Goal: Information Seeking & Learning: Learn about a topic

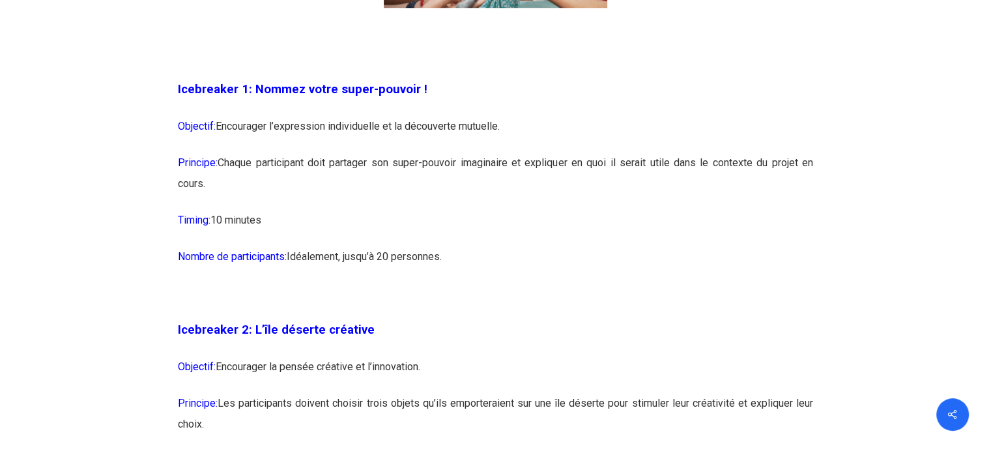
scroll to position [1173, 0]
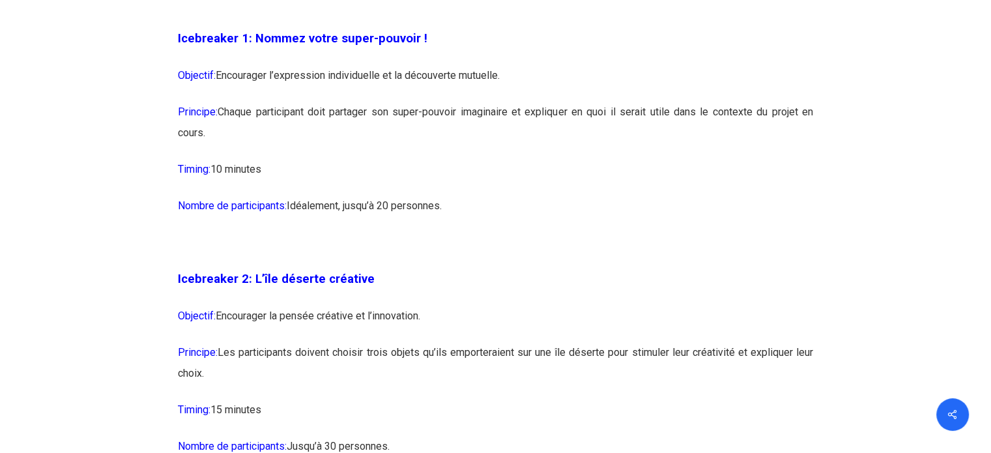
drag, startPoint x: 298, startPoint y: 78, endPoint x: 519, endPoint y: 78, distance: 220.9
click at [519, 78] on p "Objectif: Encourager l’expression individuelle et la découverte mutuelle." at bounding box center [495, 83] width 635 height 36
drag, startPoint x: 386, startPoint y: 112, endPoint x: 400, endPoint y: 143, distance: 33.5
click at [400, 143] on p "Principe: Chaque participant doit partager son super-pouvoir imaginaire et expl…" at bounding box center [495, 130] width 635 height 57
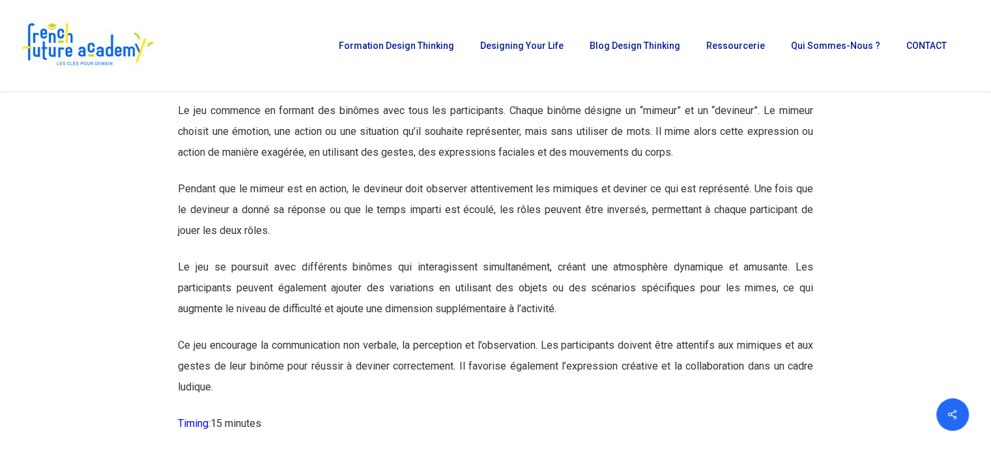
scroll to position [5213, 0]
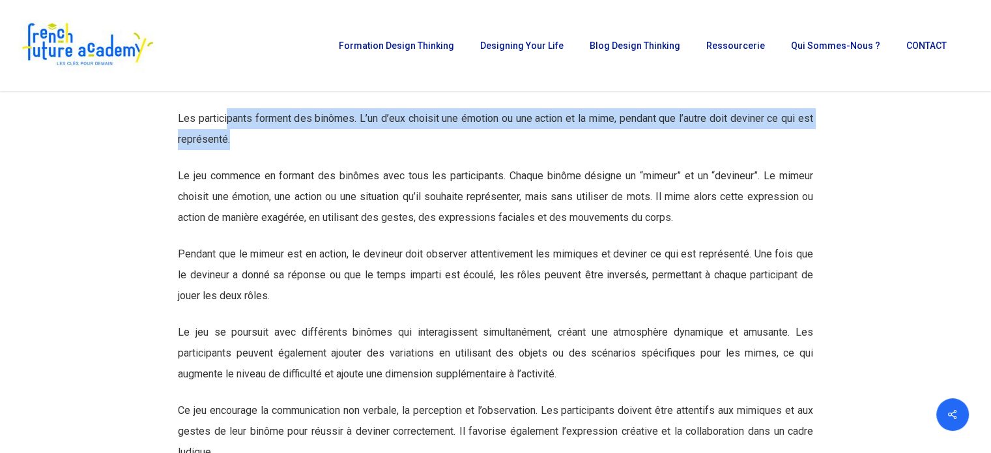
drag, startPoint x: 228, startPoint y: 158, endPoint x: 229, endPoint y: 180, distance: 22.2
click at [229, 166] on p "Les participants forment des binômes. L’un d’eux choisit une émotion ou une act…" at bounding box center [495, 136] width 635 height 57
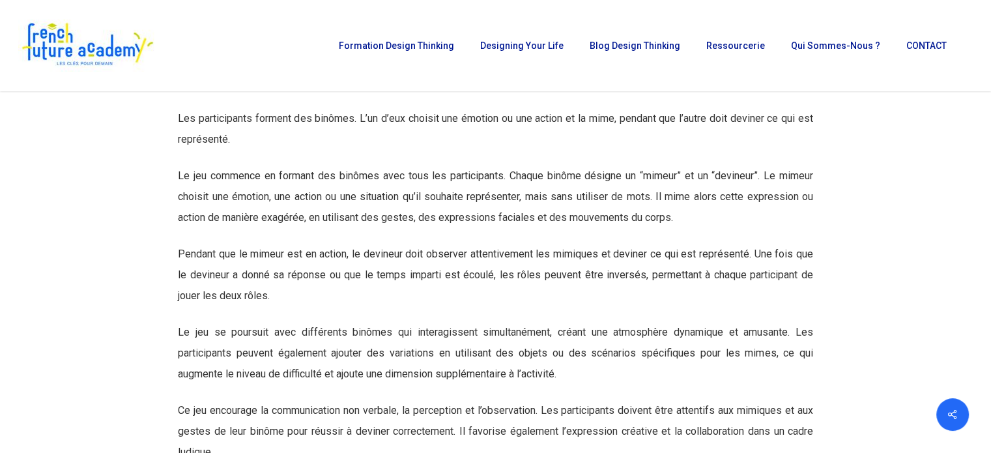
click at [240, 222] on p "Le jeu commence en formant des binômes avec tous les participants. Chaque binôm…" at bounding box center [495, 205] width 635 height 78
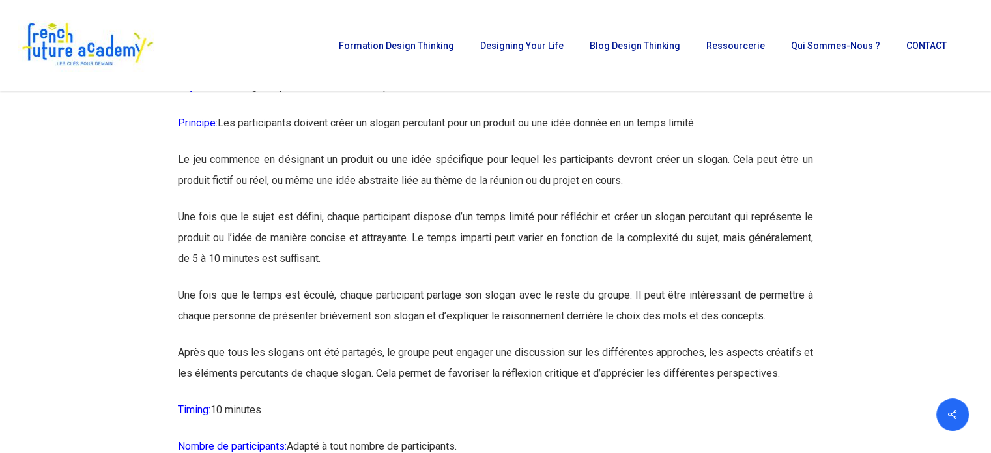
scroll to position [8341, 0]
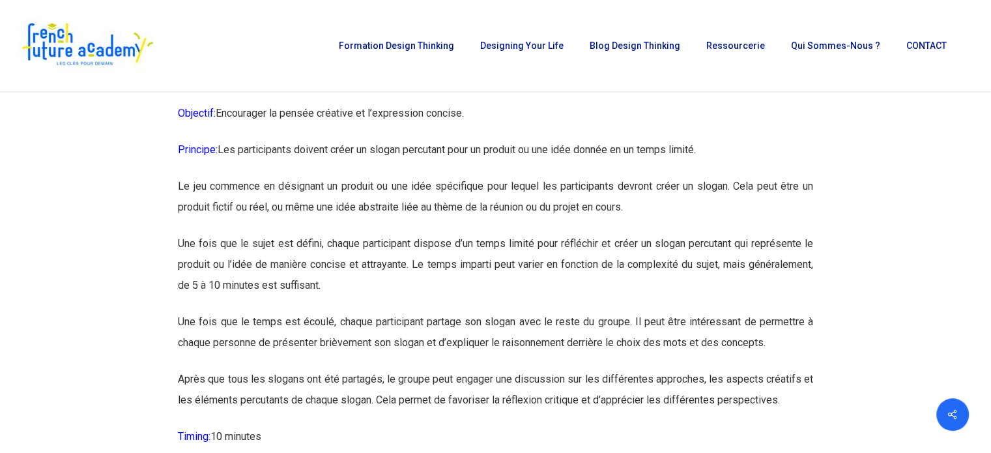
click at [372, 176] on p "Principe: Les participants doivent créer un slogan percutant pour un produit ou…" at bounding box center [495, 157] width 635 height 36
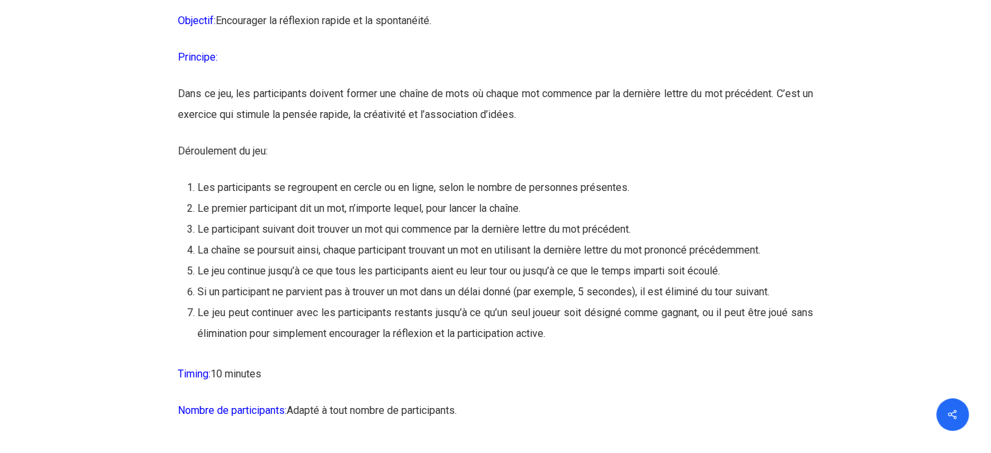
scroll to position [11599, 0]
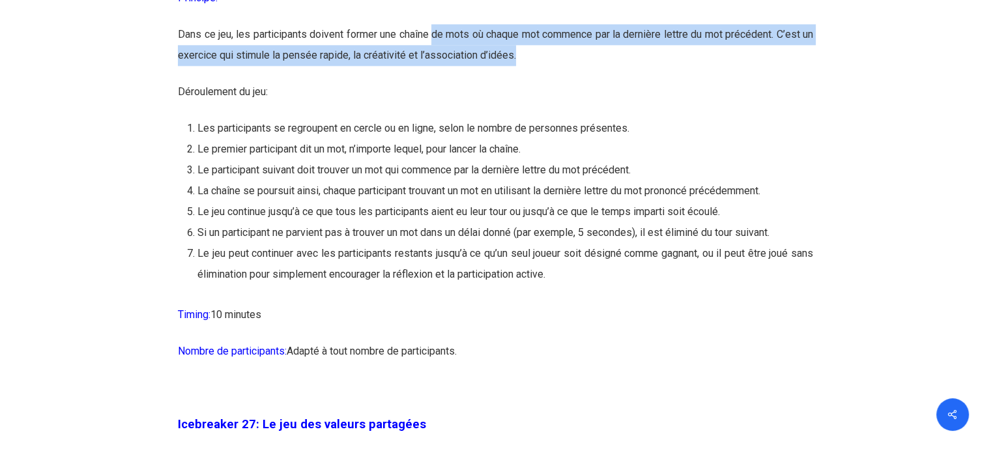
drag, startPoint x: 435, startPoint y: 93, endPoint x: 590, endPoint y: 113, distance: 155.7
click at [590, 81] on p "Dans ce jeu, les participants doivent former une chaîne de mots où chaque mot c…" at bounding box center [495, 52] width 635 height 57
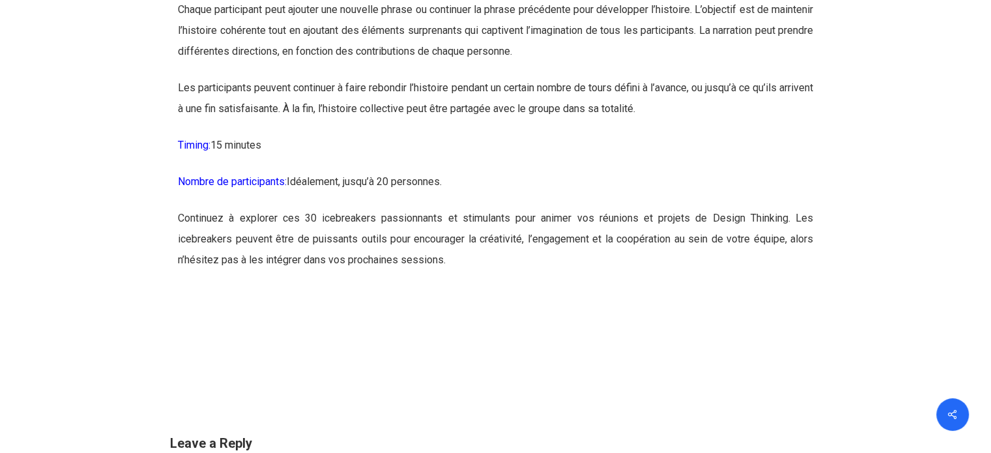
scroll to position [13423, 0]
